Goal: Information Seeking & Learning: Learn about a topic

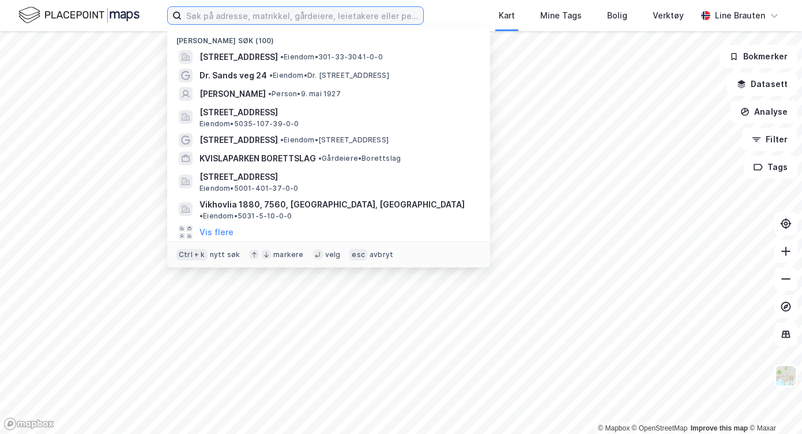
click at [220, 10] on input at bounding box center [303, 15] width 242 height 17
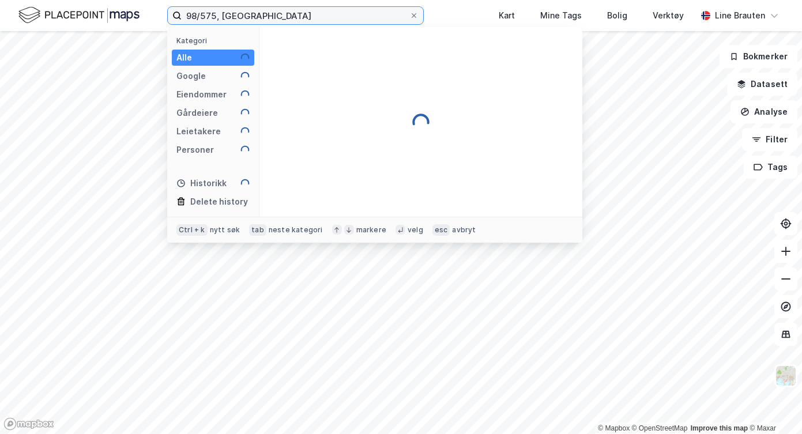
type input "98/575, [GEOGRAPHIC_DATA]"
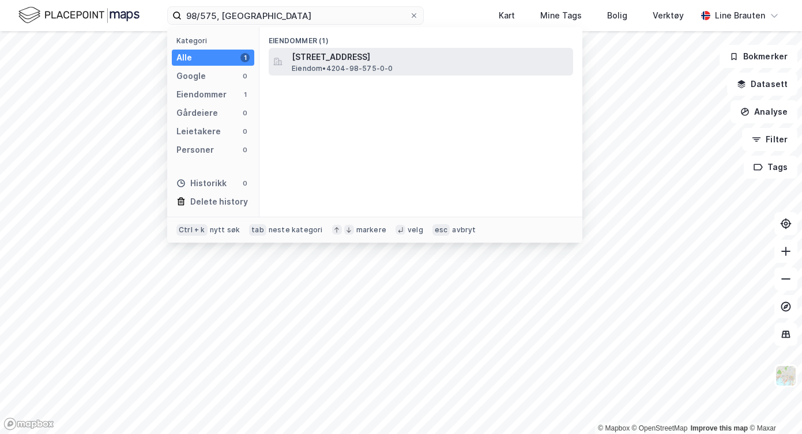
click at [371, 59] on span "[STREET_ADDRESS]" at bounding box center [430, 57] width 277 height 14
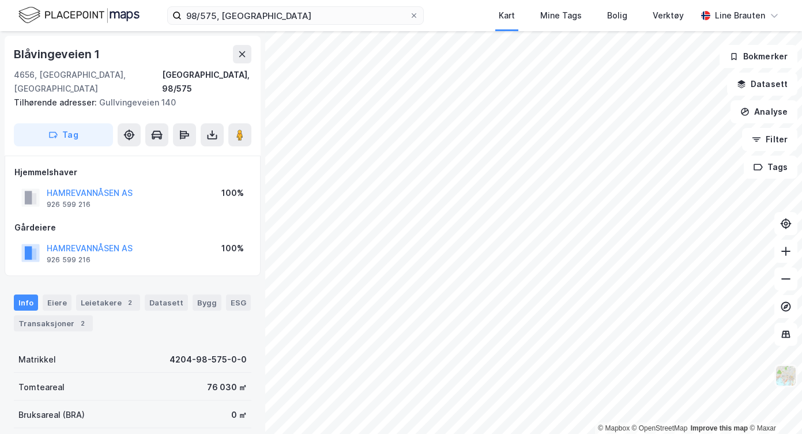
click at [785, 367] on img at bounding box center [786, 376] width 22 height 22
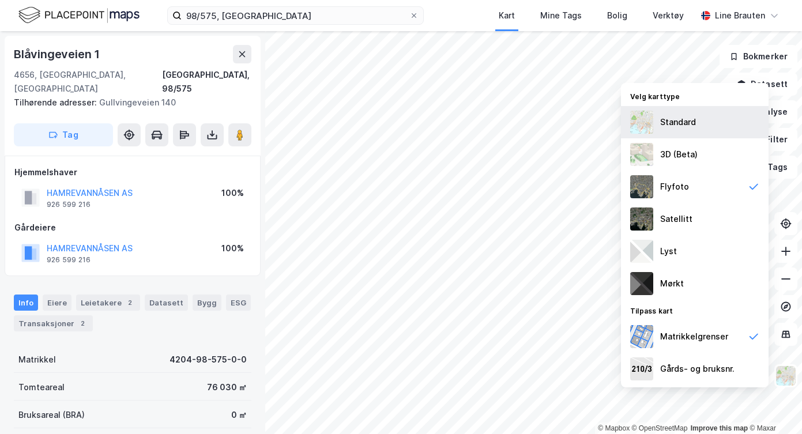
click at [654, 117] on div "Standard" at bounding box center [695, 122] width 148 height 32
